Goal: Task Accomplishment & Management: Use online tool/utility

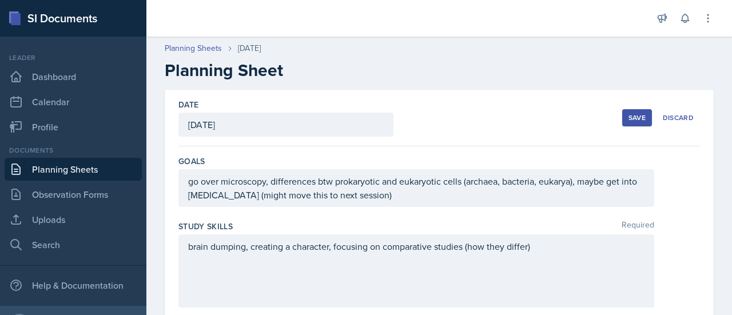
click at [628, 122] on div "Save" at bounding box center [636, 117] width 17 height 9
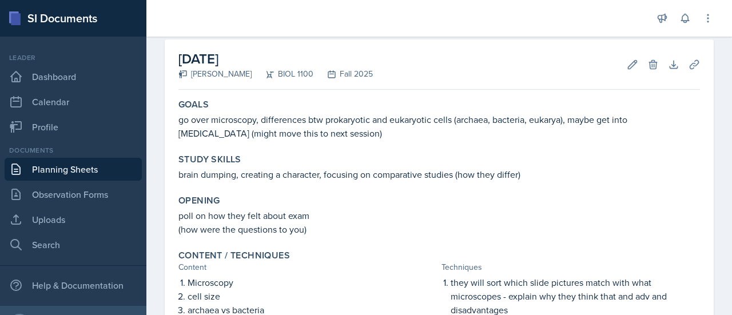
scroll to position [53, 0]
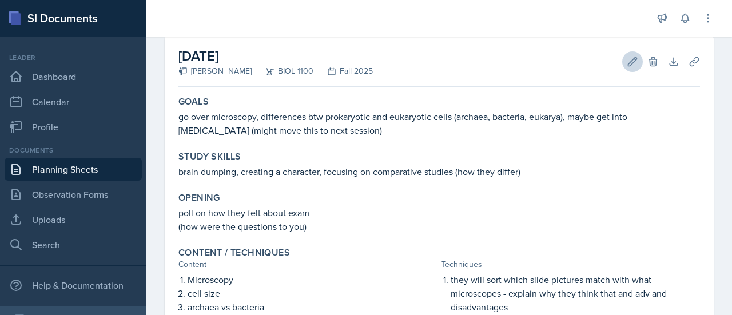
click at [627, 61] on icon at bounding box center [632, 61] width 11 height 11
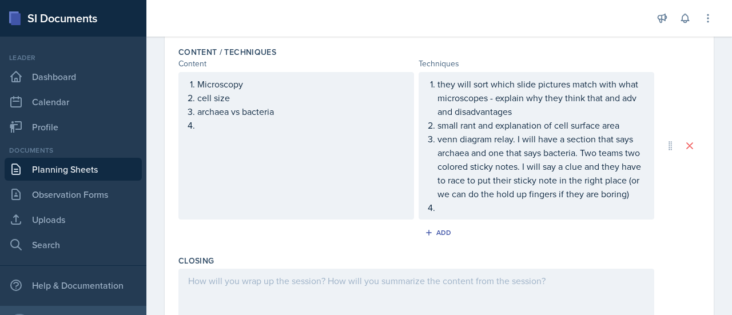
scroll to position [377, 0]
click at [207, 126] on p at bounding box center [300, 124] width 207 height 14
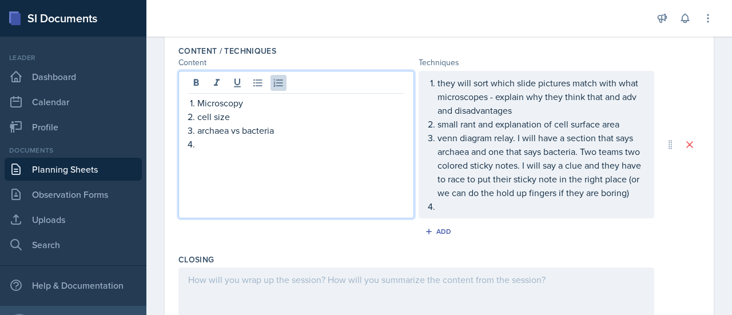
scroll to position [397, 0]
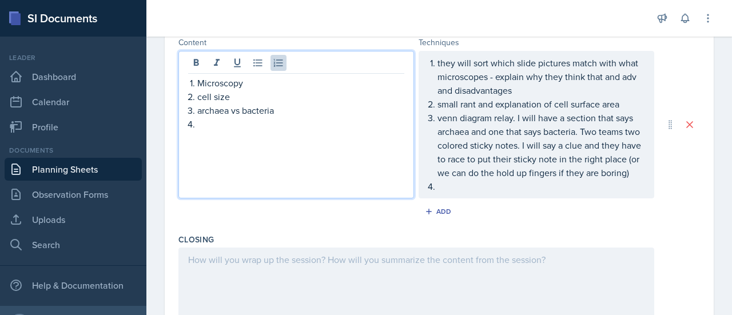
click at [304, 122] on p at bounding box center [300, 124] width 207 height 14
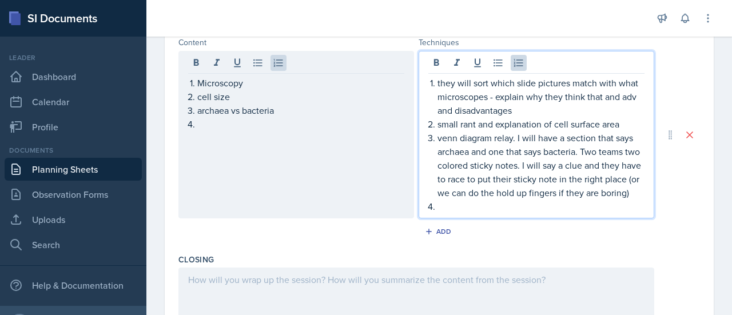
click at [620, 102] on ol "they will sort which slide pictures match with what microscopes - explain why t…" at bounding box center [540, 144] width 207 height 137
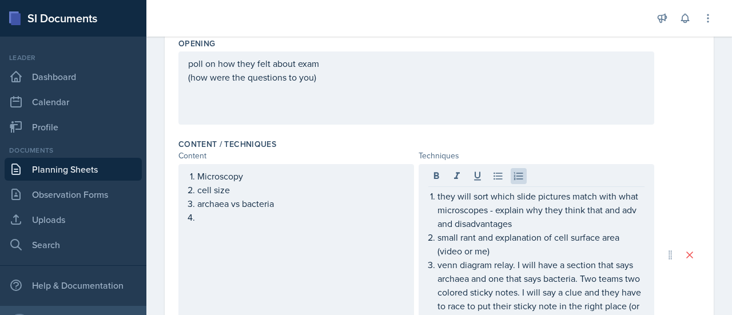
scroll to position [294, 0]
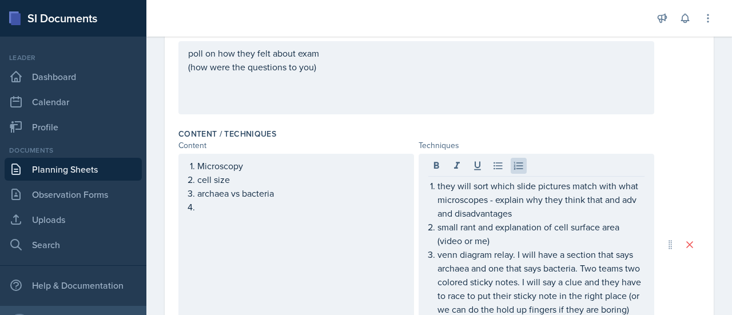
click at [560, 149] on div "Techniques" at bounding box center [537, 146] width 236 height 12
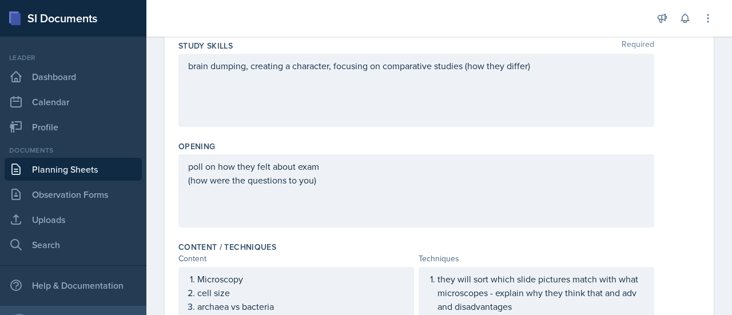
scroll to position [182, 0]
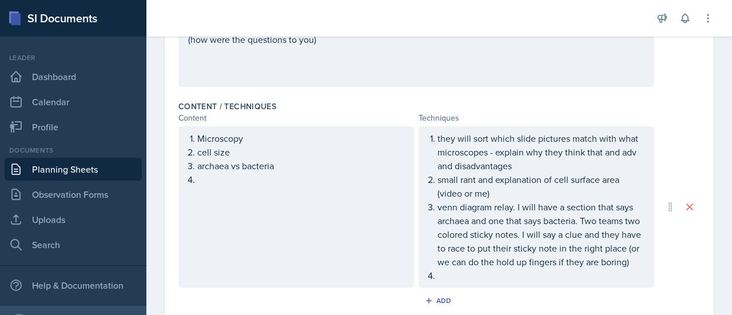
click at [264, 177] on p at bounding box center [300, 180] width 207 height 14
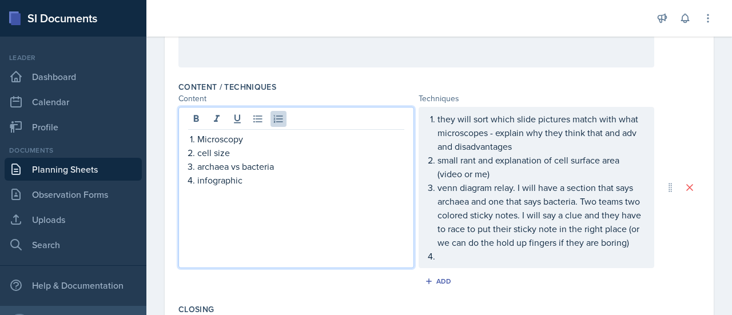
click at [487, 247] on p "venn diagram relay. I will have a section that says archaea and one that says b…" at bounding box center [540, 215] width 207 height 69
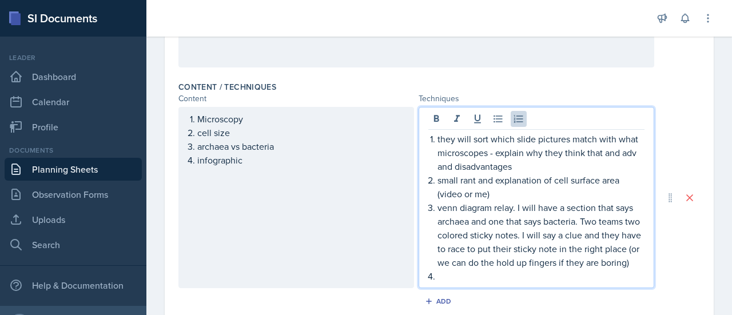
click at [447, 283] on p at bounding box center [540, 276] width 207 height 14
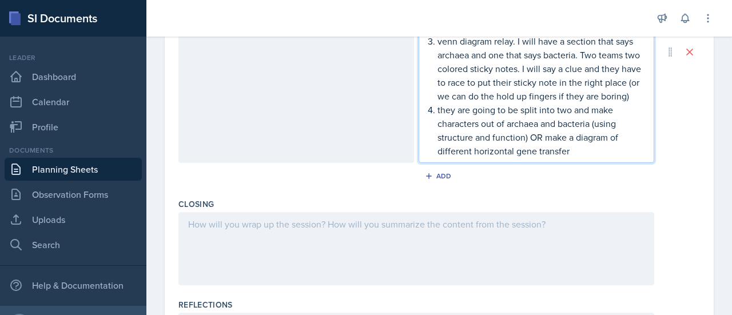
scroll to position [512, 0]
